Goal: Information Seeking & Learning: Learn about a topic

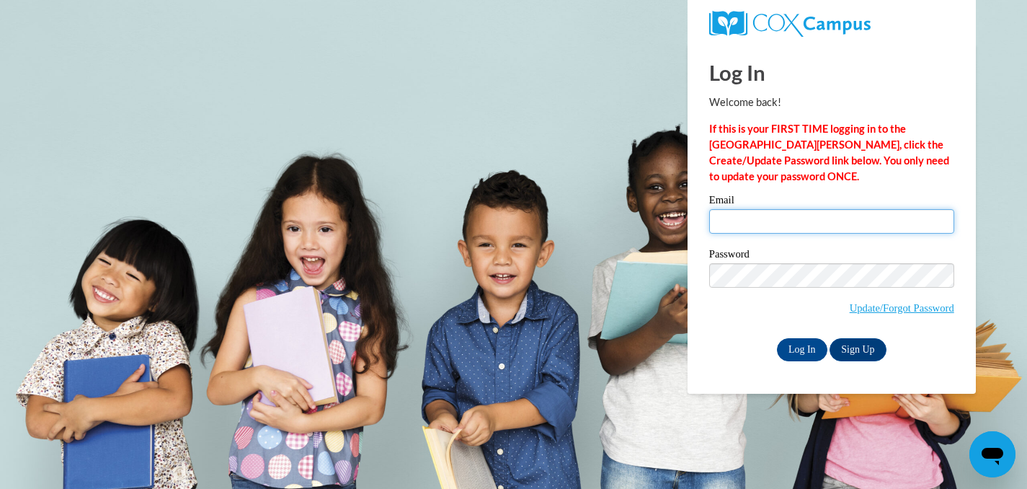
type input "vpritchard@waukesha.k12.wi.us"
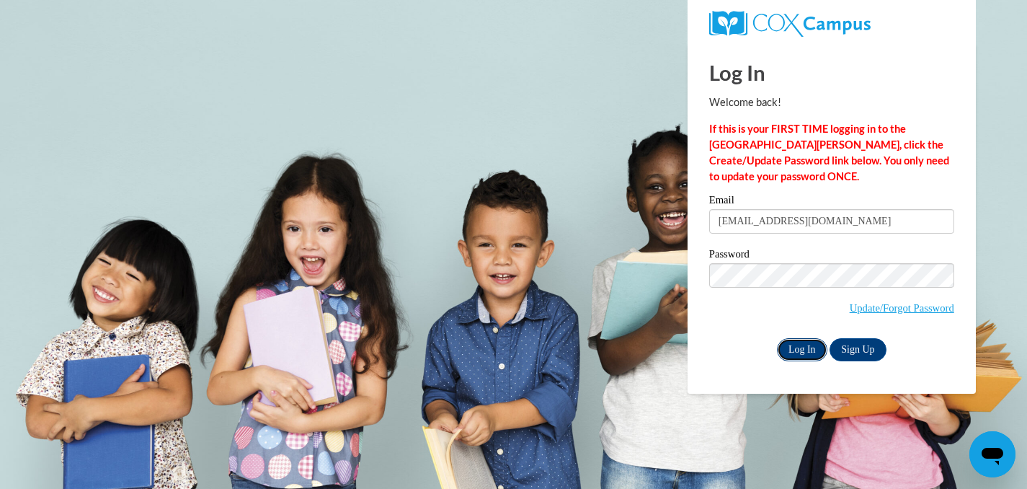
click at [793, 344] on input "Log In" at bounding box center [802, 349] width 50 height 23
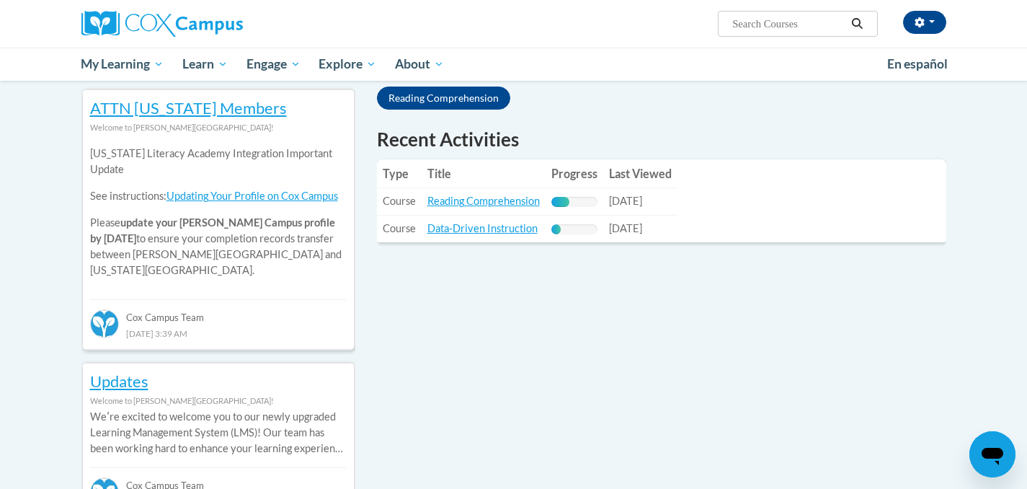
scroll to position [476, 0]
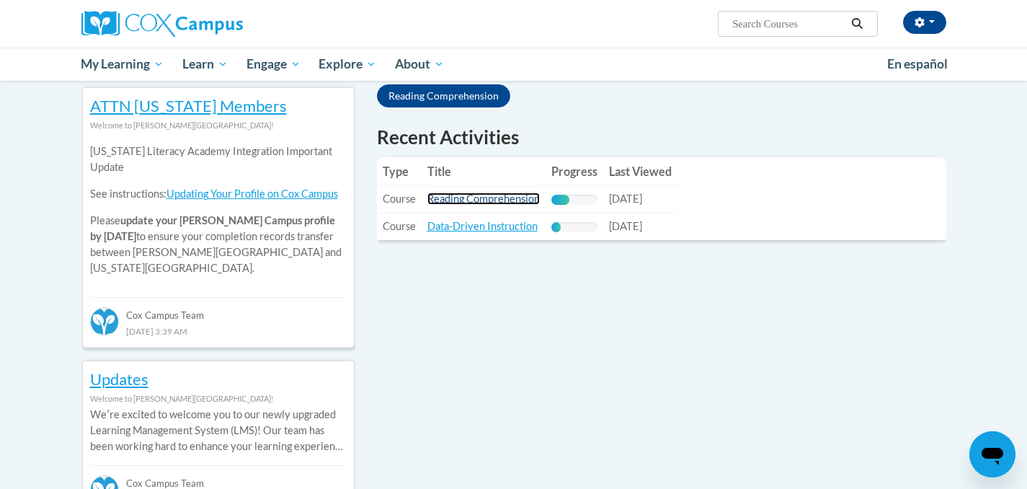
click at [463, 201] on link "Reading Comprehension" at bounding box center [483, 198] width 112 height 12
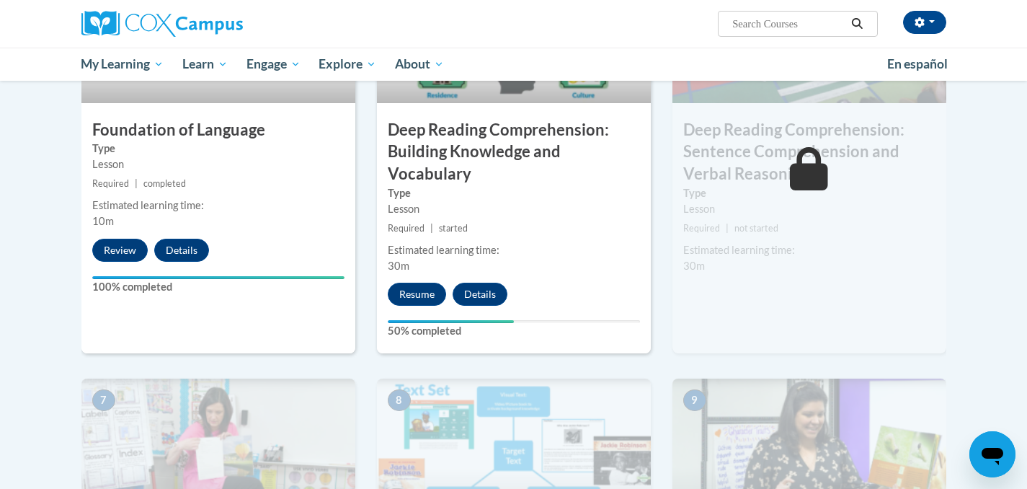
scroll to position [817, 0]
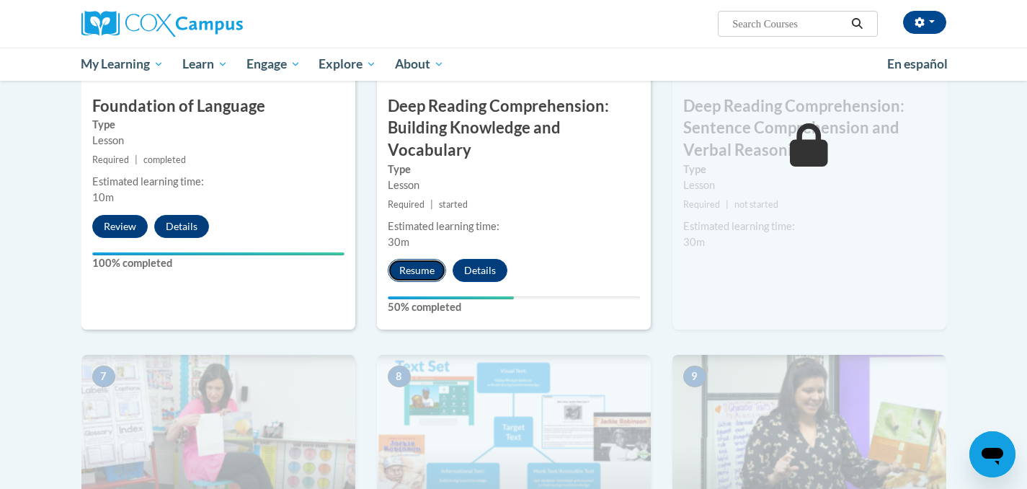
click at [407, 270] on button "Resume" at bounding box center [417, 270] width 58 height 23
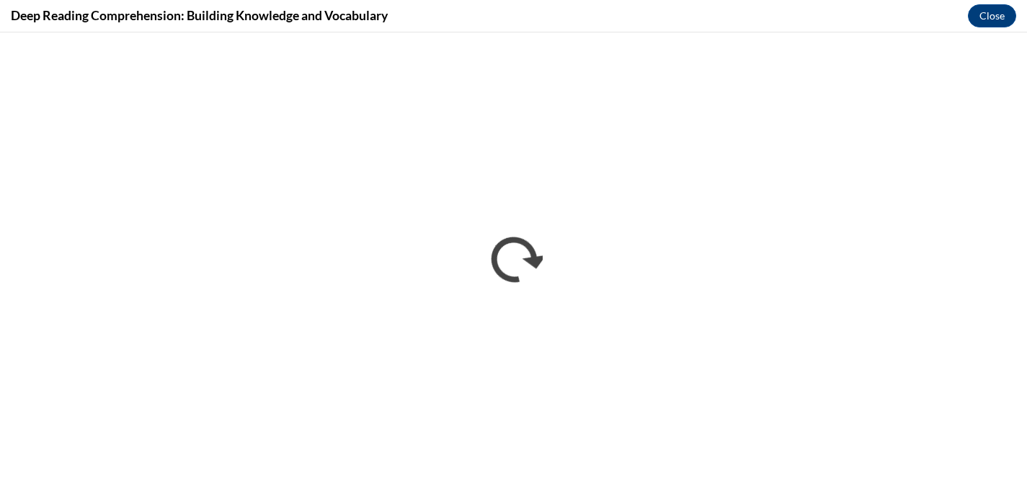
scroll to position [0, 0]
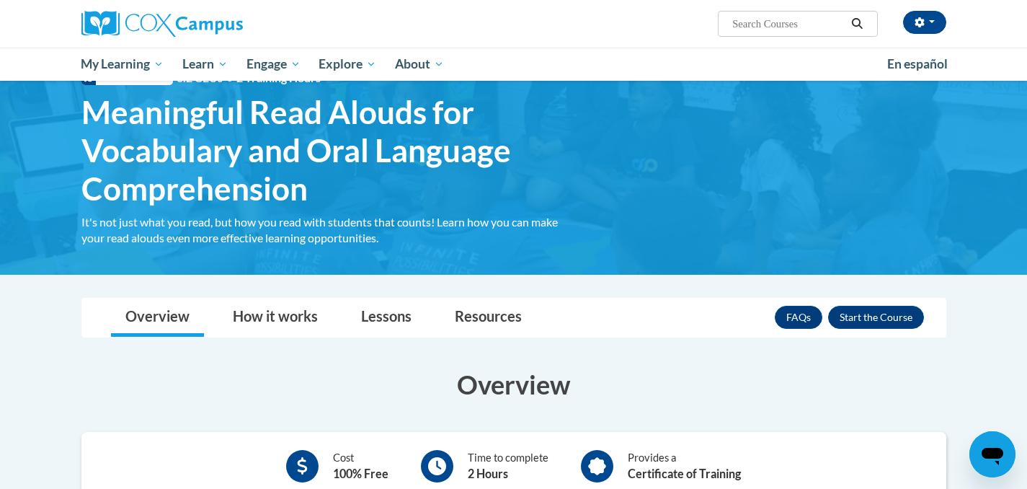
scroll to position [52, 0]
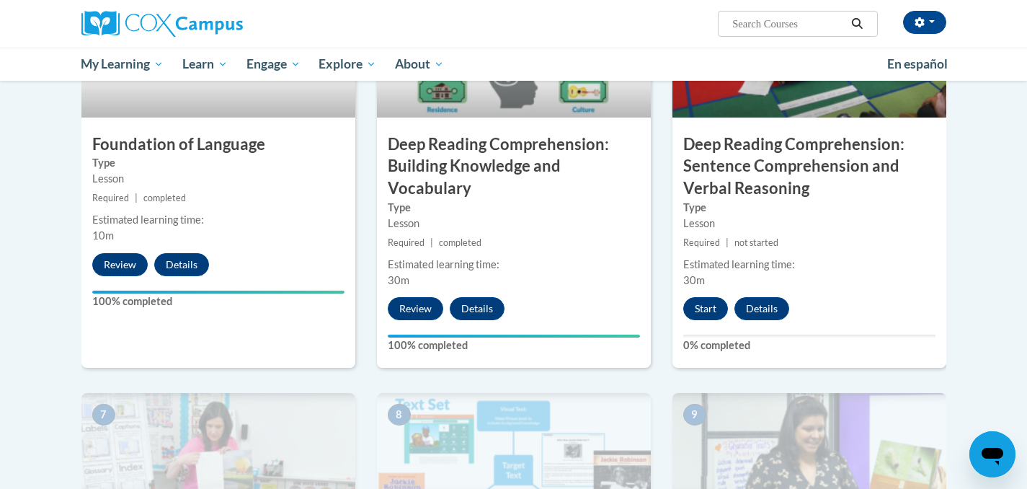
scroll to position [782, 0]
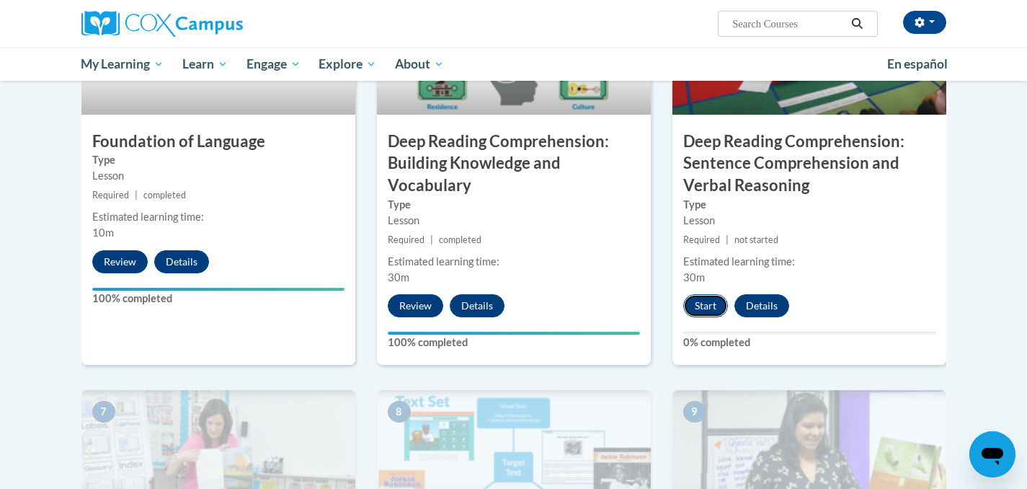
click at [700, 304] on button "Start" at bounding box center [705, 305] width 45 height 23
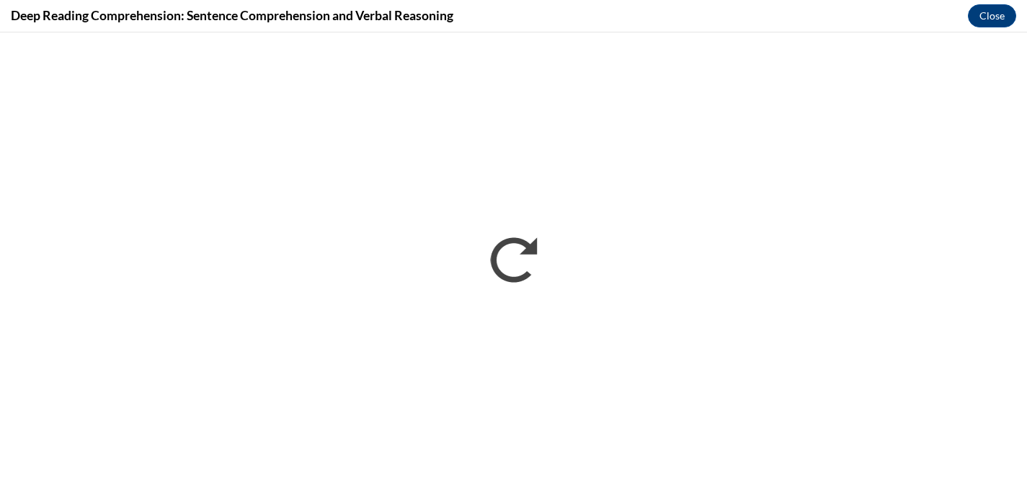
scroll to position [0, 0]
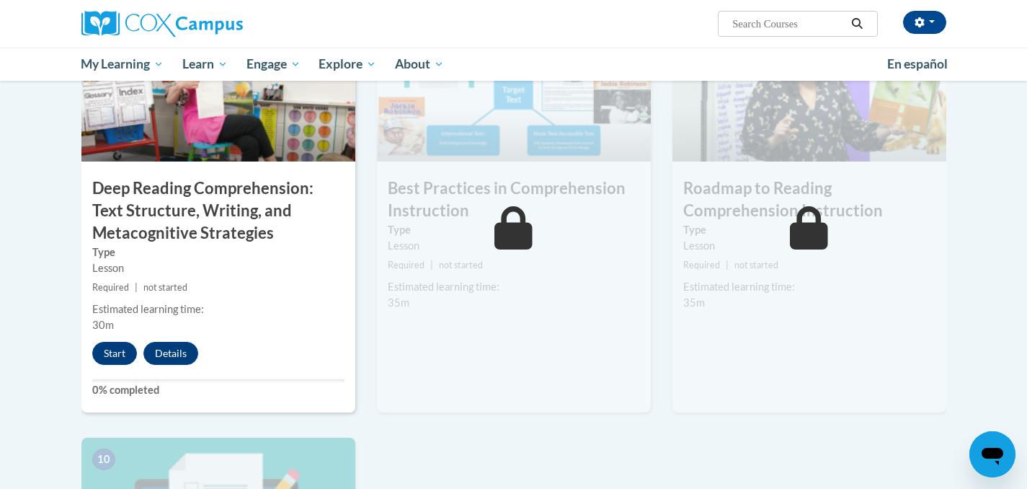
scroll to position [1157, 0]
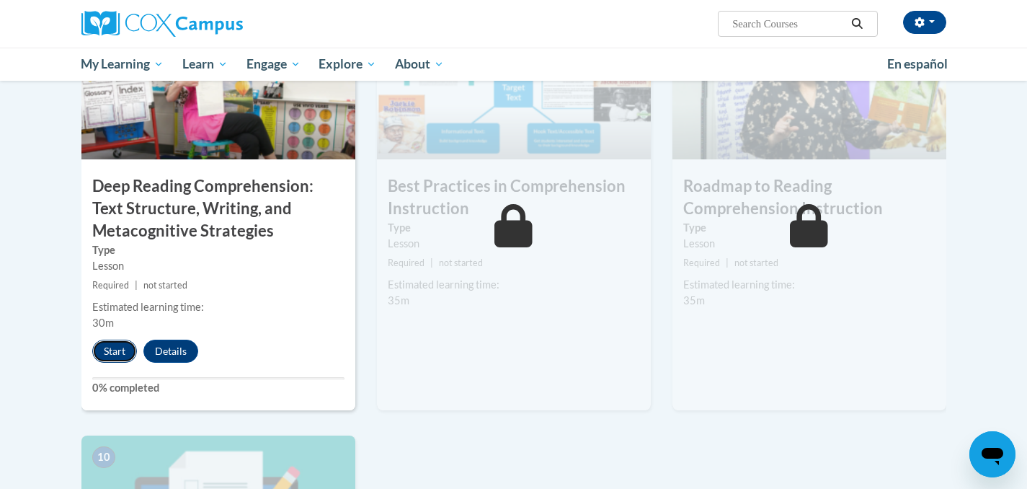
click at [110, 346] on button "Start" at bounding box center [114, 350] width 45 height 23
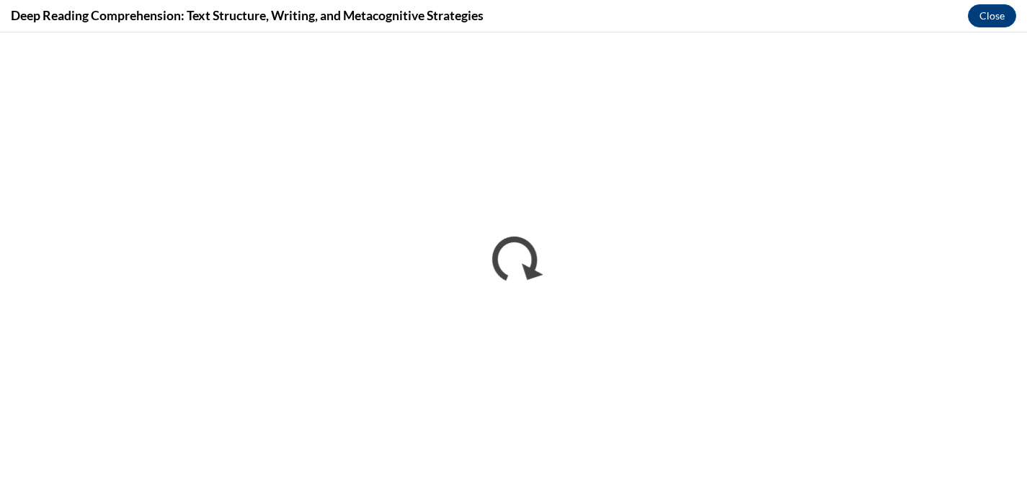
scroll to position [0, 0]
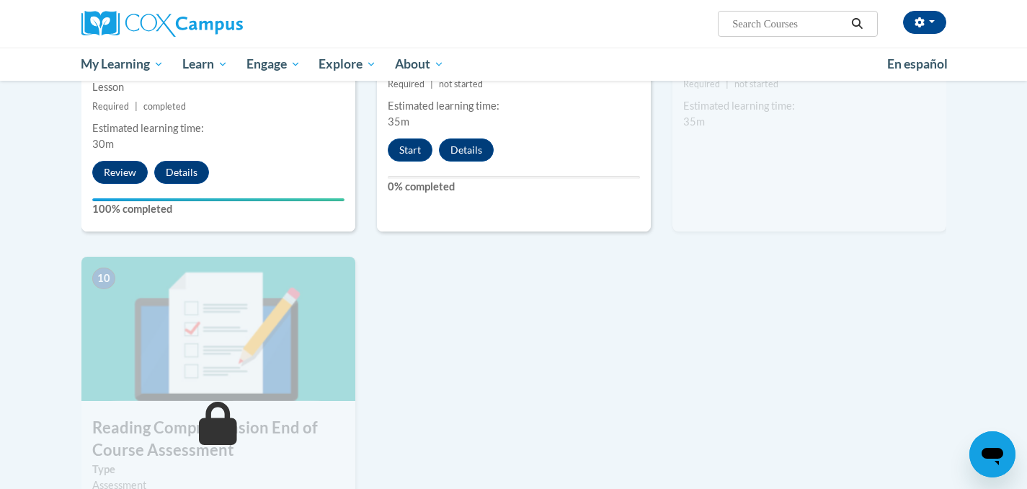
scroll to position [1303, 0]
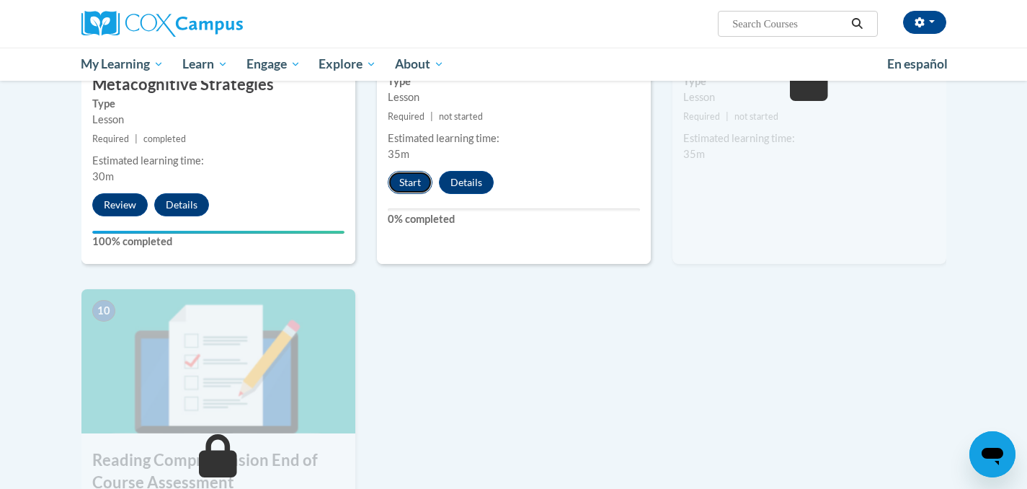
click at [409, 185] on button "Start" at bounding box center [410, 182] width 45 height 23
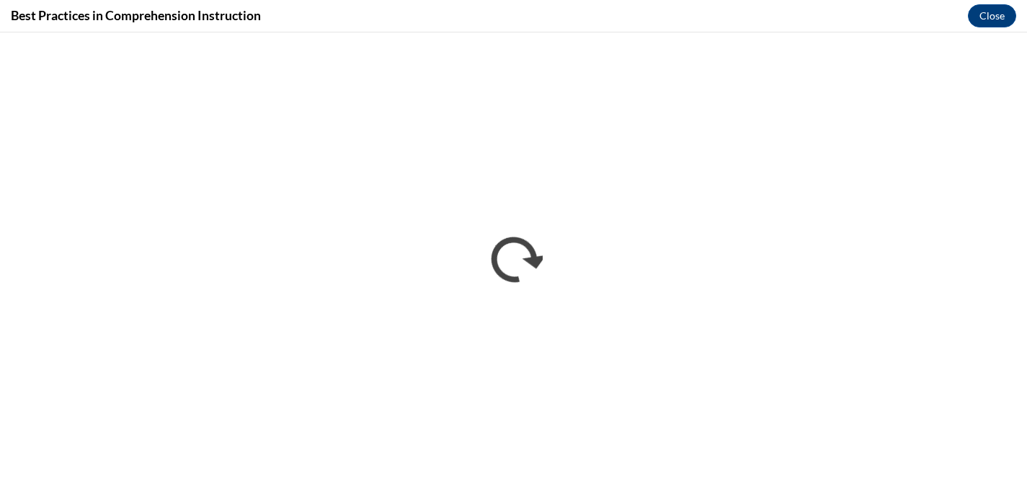
scroll to position [0, 0]
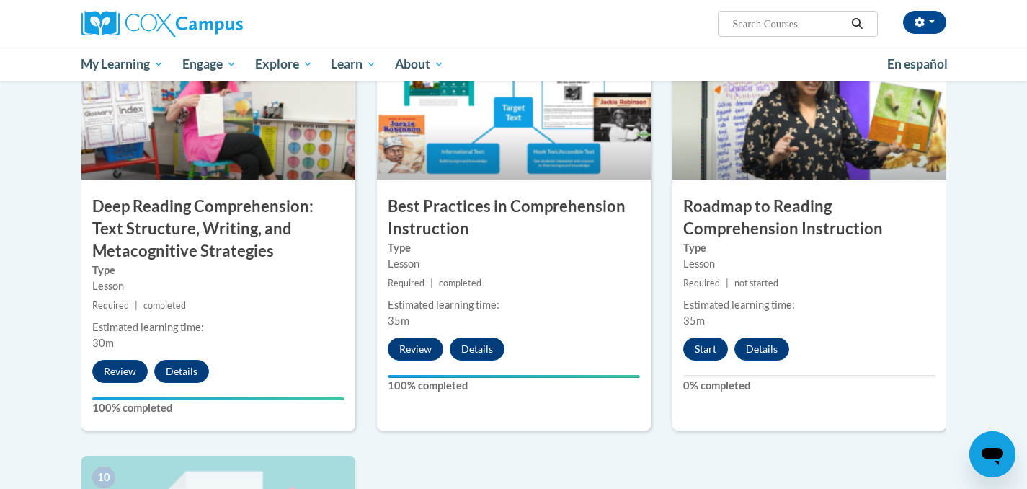
scroll to position [1148, 0]
